Goal: Transaction & Acquisition: Purchase product/service

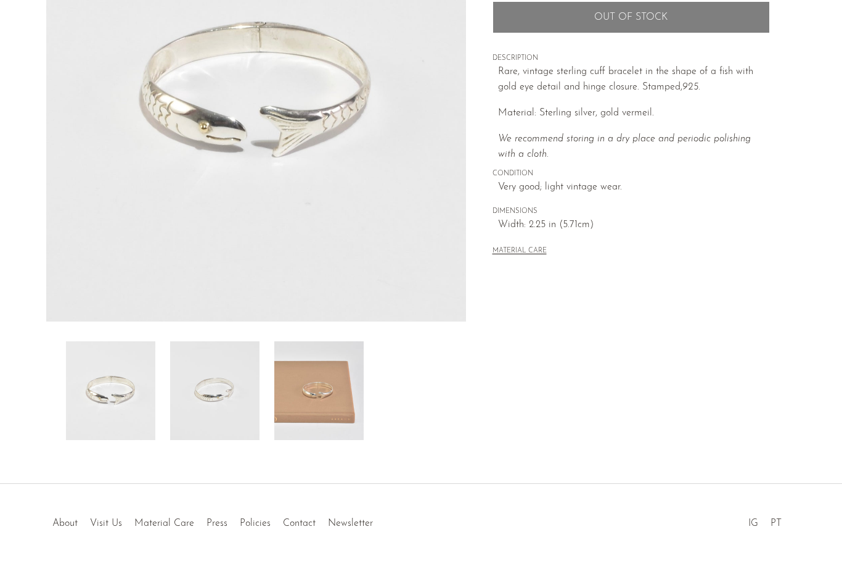
scroll to position [237, 0]
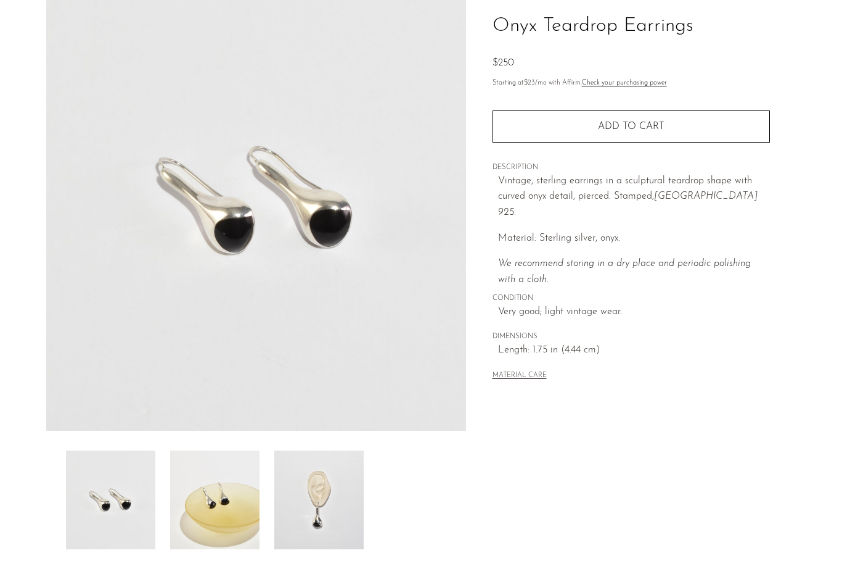
scroll to position [96, 0]
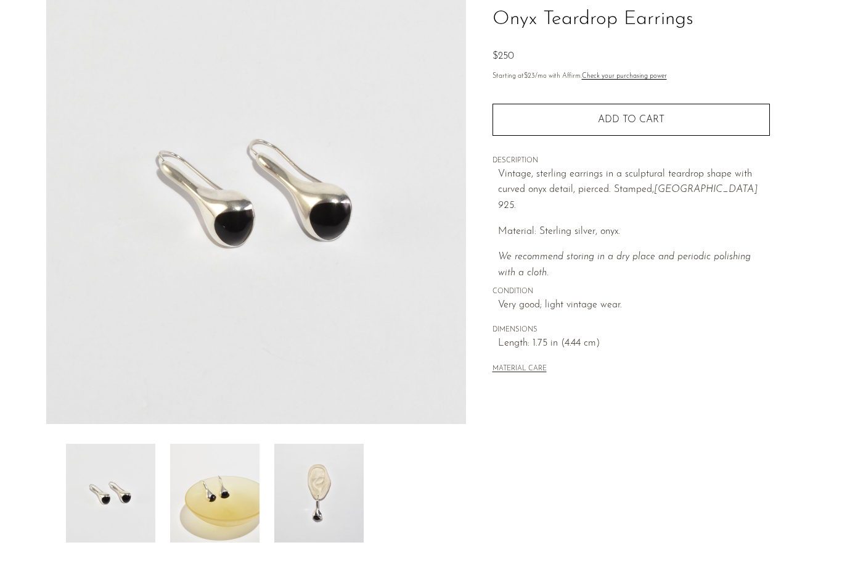
click at [217, 495] on img at bounding box center [214, 492] width 89 height 99
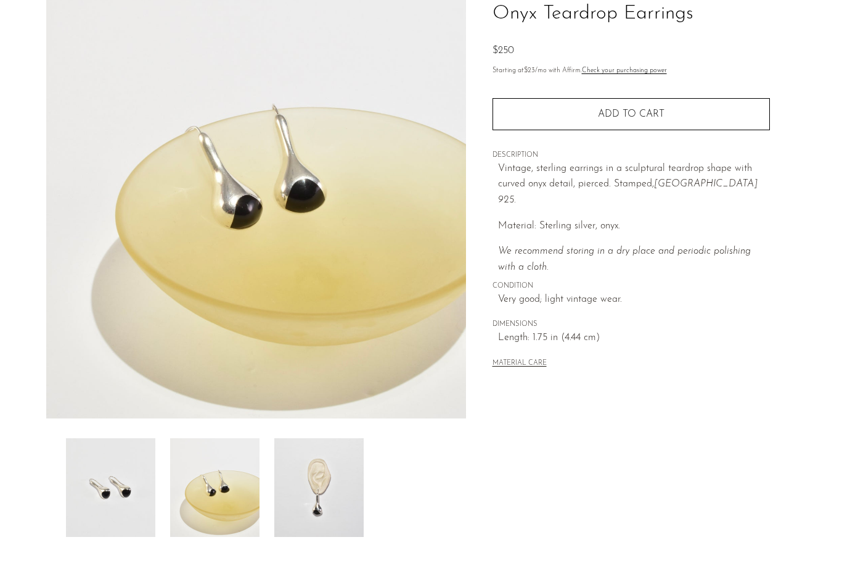
scroll to position [0, 0]
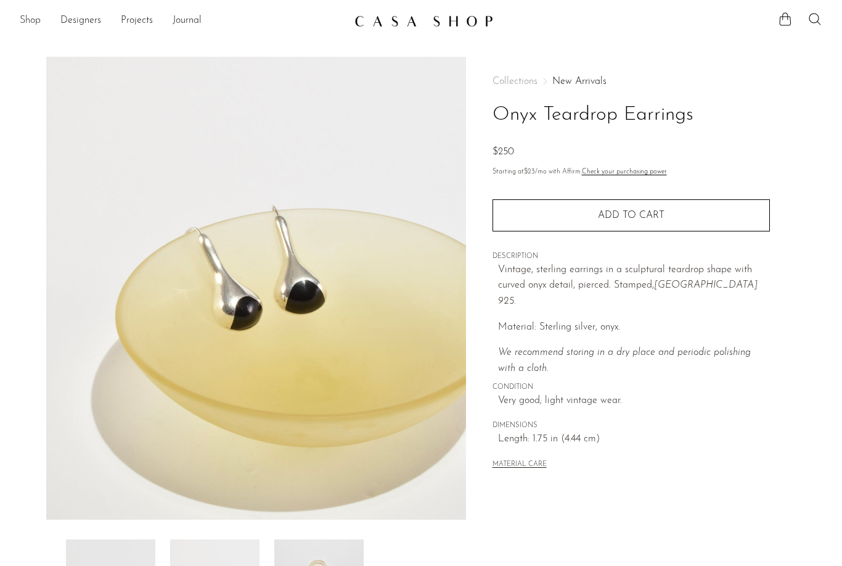
click at [25, 19] on link "Shop" at bounding box center [30, 21] width 21 height 16
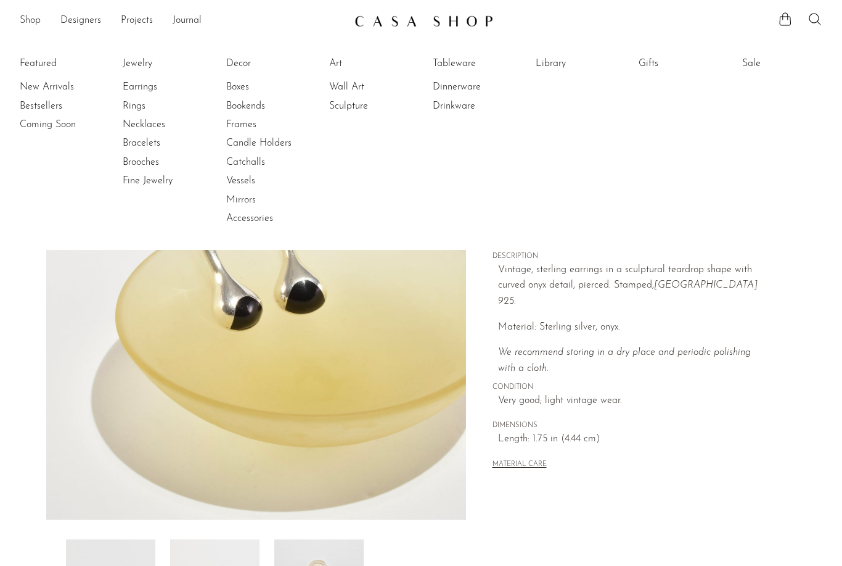
scroll to position [1, 0]
click at [455, 93] on link "Dinnerware" at bounding box center [479, 87] width 93 height 14
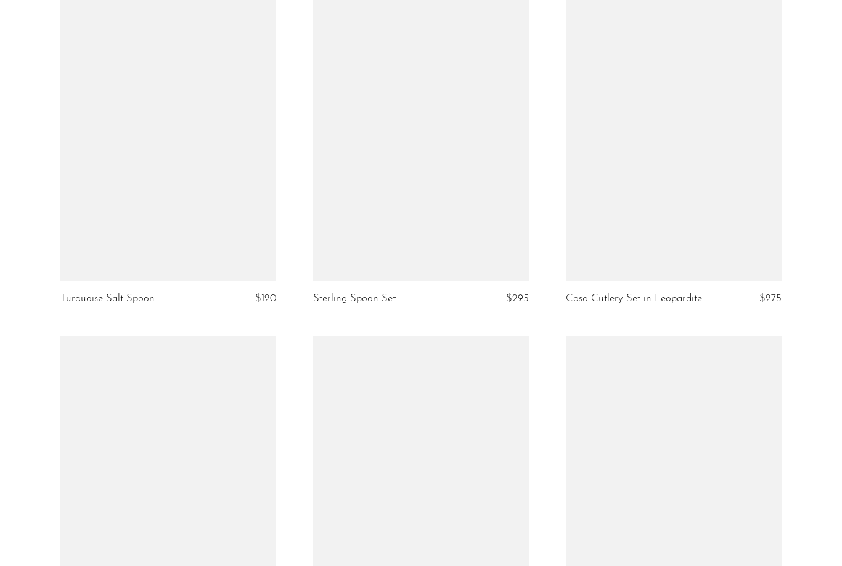
scroll to position [833, 0]
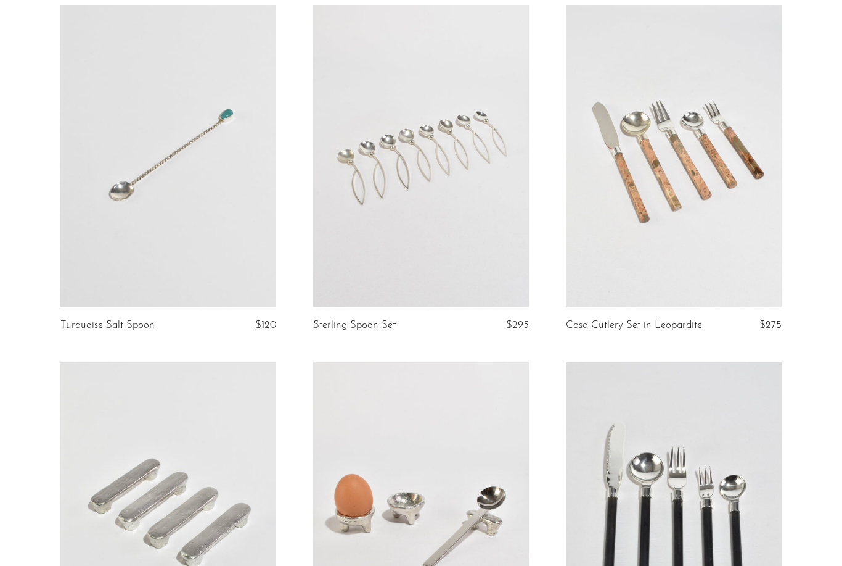
click at [690, 241] on link at bounding box center [674, 156] width 216 height 302
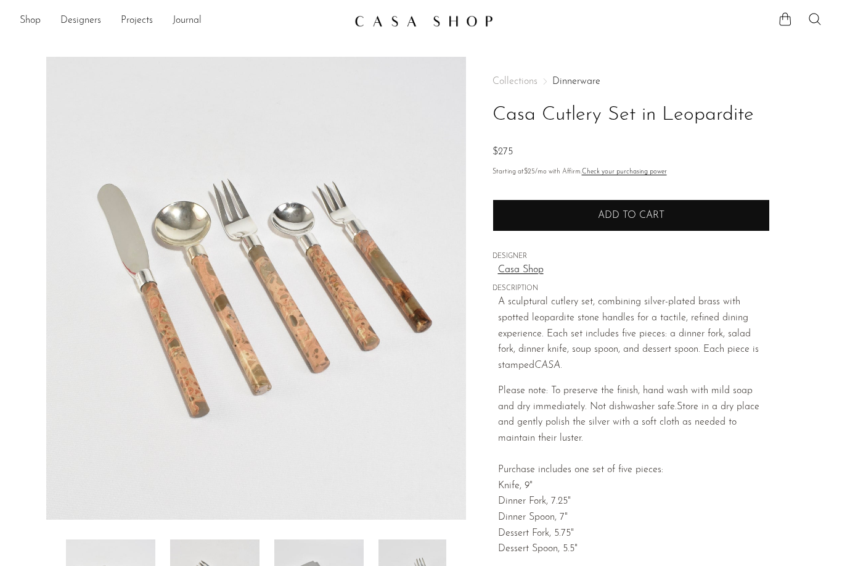
click at [639, 211] on span "Add to cart" at bounding box center [631, 215] width 67 height 10
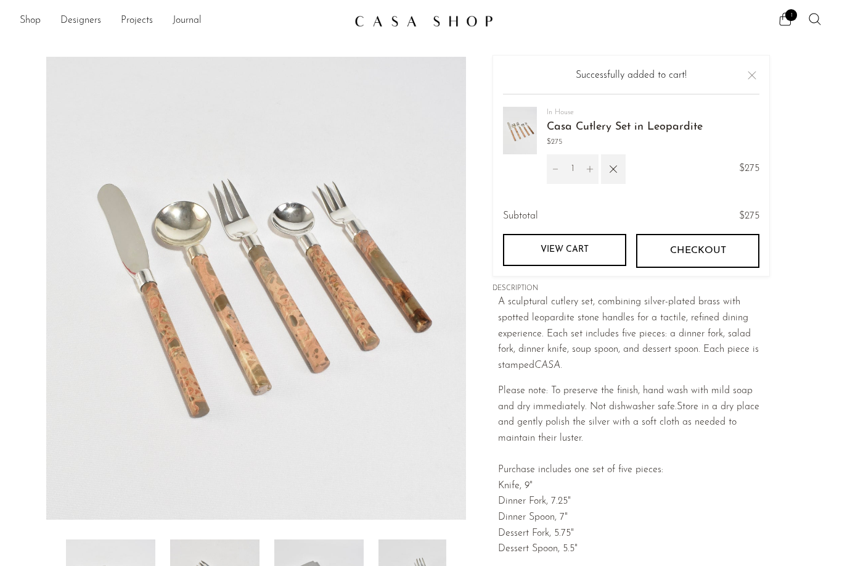
click at [561, 170] on button "Decrement" at bounding box center [555, 169] width 17 height 30
type input "0"
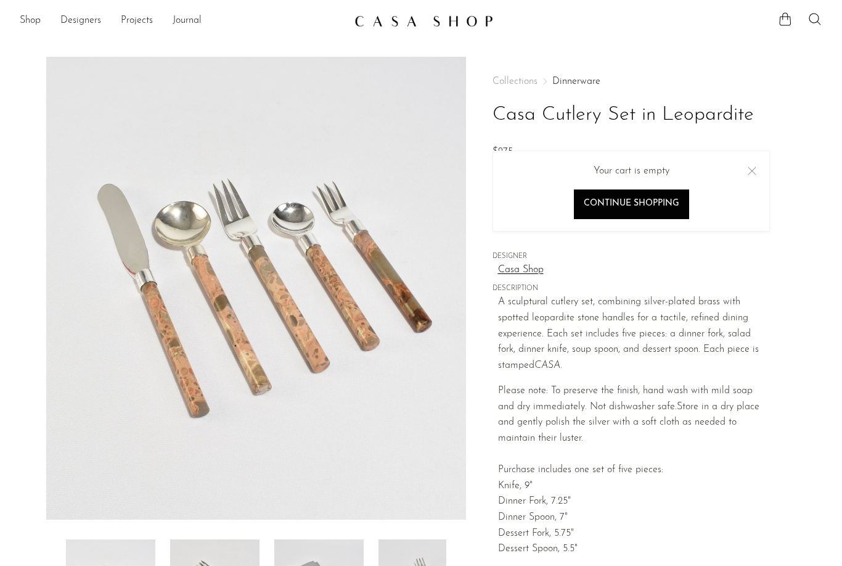
click at [747, 170] on button "Close" at bounding box center [752, 170] width 15 height 15
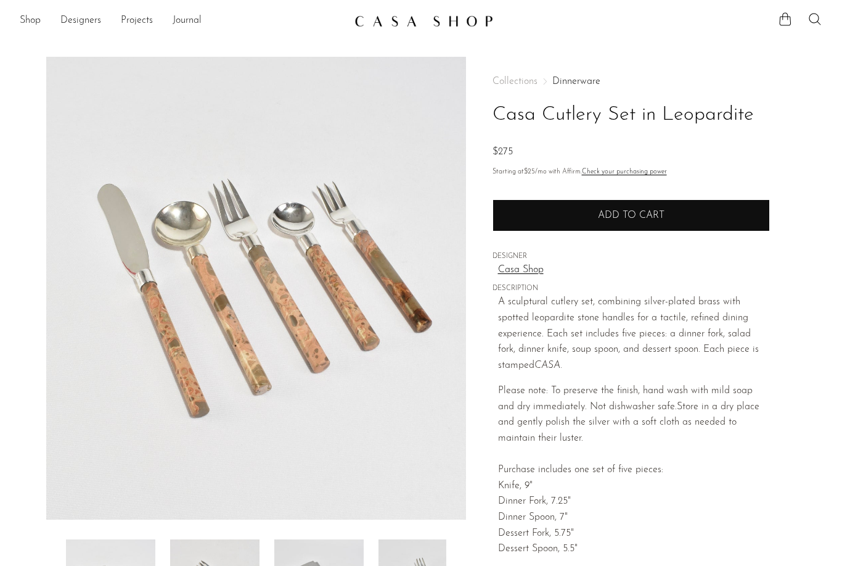
click at [652, 213] on span "Add to cart" at bounding box center [631, 215] width 67 height 10
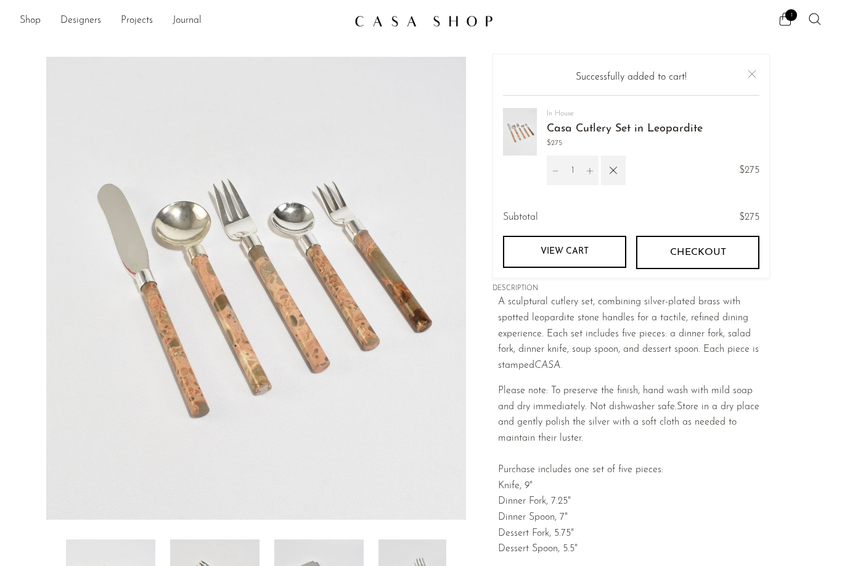
click at [586, 170] on icon "Increment" at bounding box center [590, 171] width 9 height 9
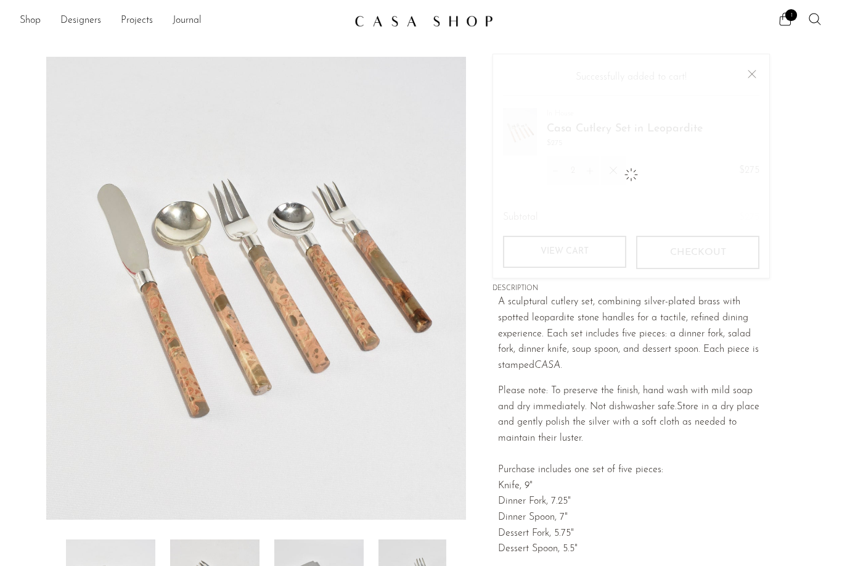
click at [587, 167] on icon "Increment" at bounding box center [590, 171] width 9 height 9
type input "3"
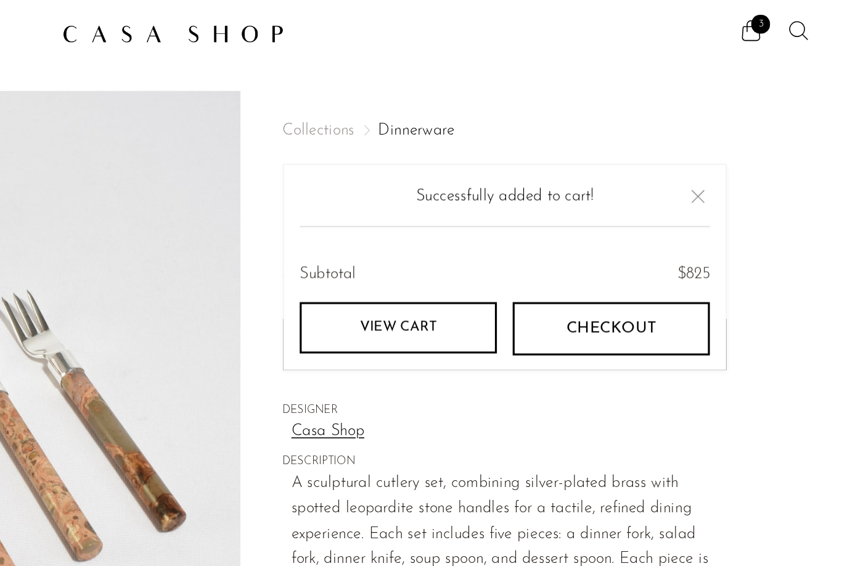
click at [503, 205] on link "View cart" at bounding box center [564, 205] width 123 height 32
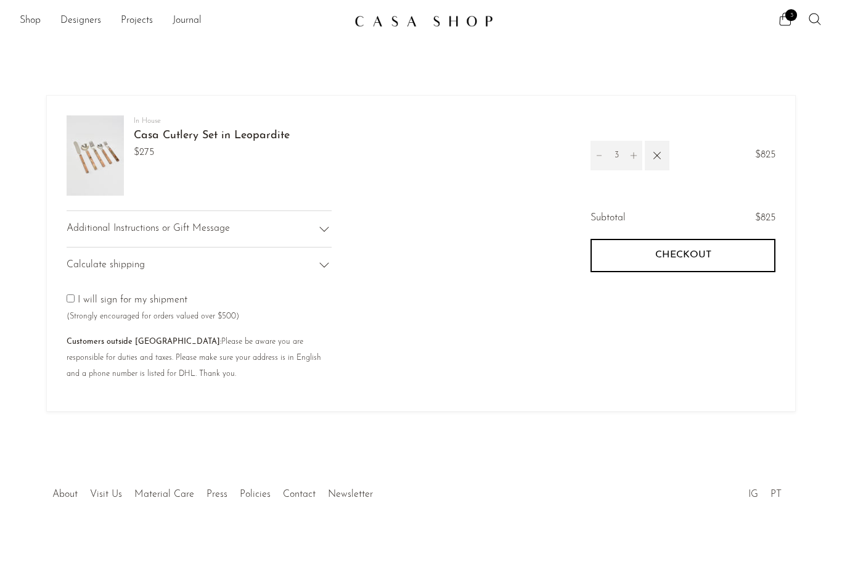
click at [625, 158] on input "3" at bounding box center [616, 156] width 17 height 30
click at [635, 155] on icon "Increment" at bounding box center [634, 155] width 6 height 6
type input "4"
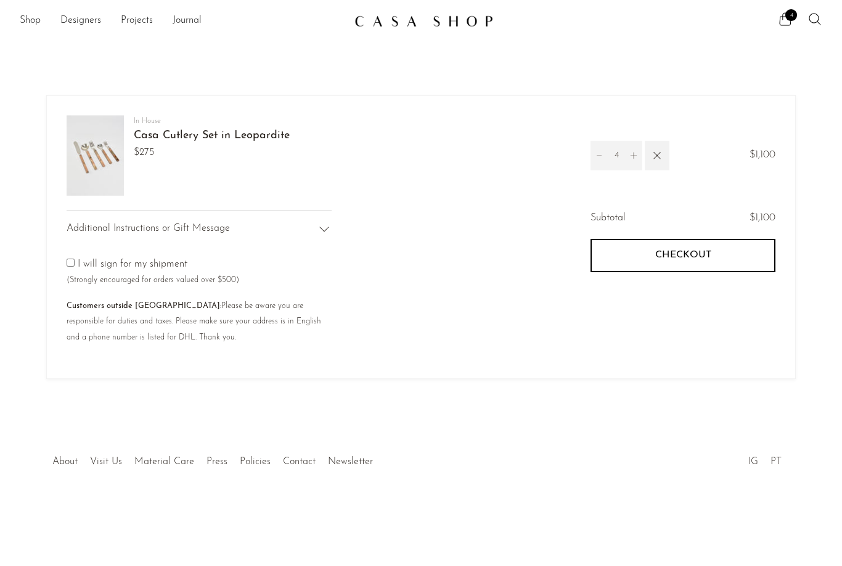
click at [633, 161] on button "Increment" at bounding box center [633, 156] width 17 height 30
type input "5"
click at [630, 149] on button "Increment" at bounding box center [633, 156] width 17 height 30
type input "6"
click at [25, 24] on link "Shop" at bounding box center [30, 21] width 21 height 16
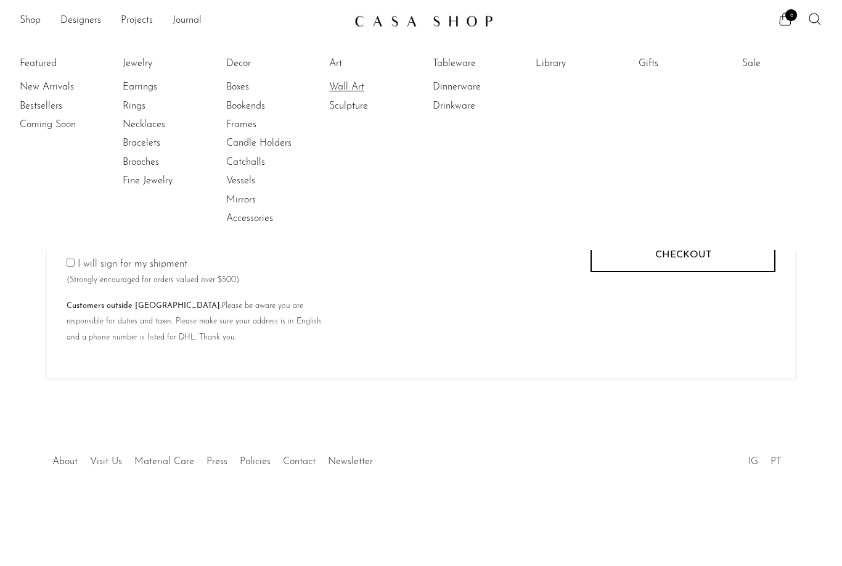
click at [345, 80] on link "Wall Art" at bounding box center [375, 87] width 93 height 14
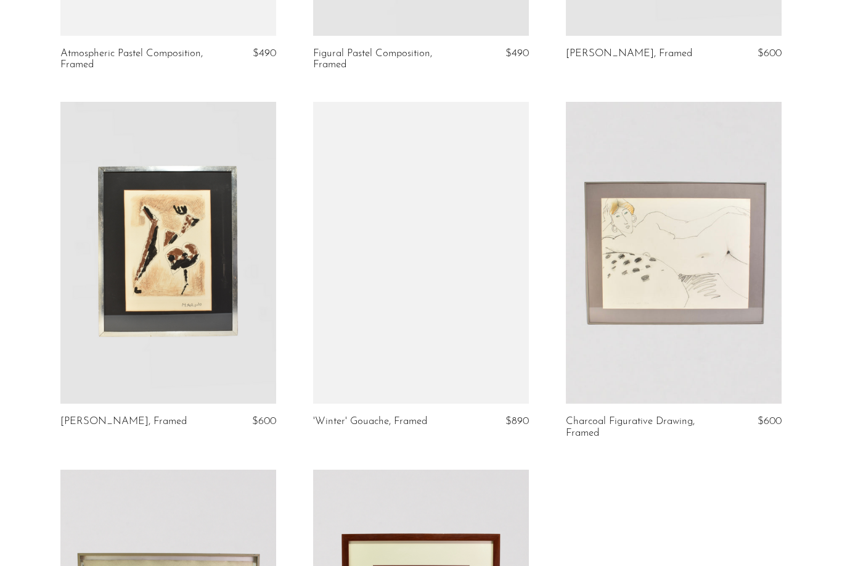
scroll to position [1125, 0]
